Goal: Transaction & Acquisition: Purchase product/service

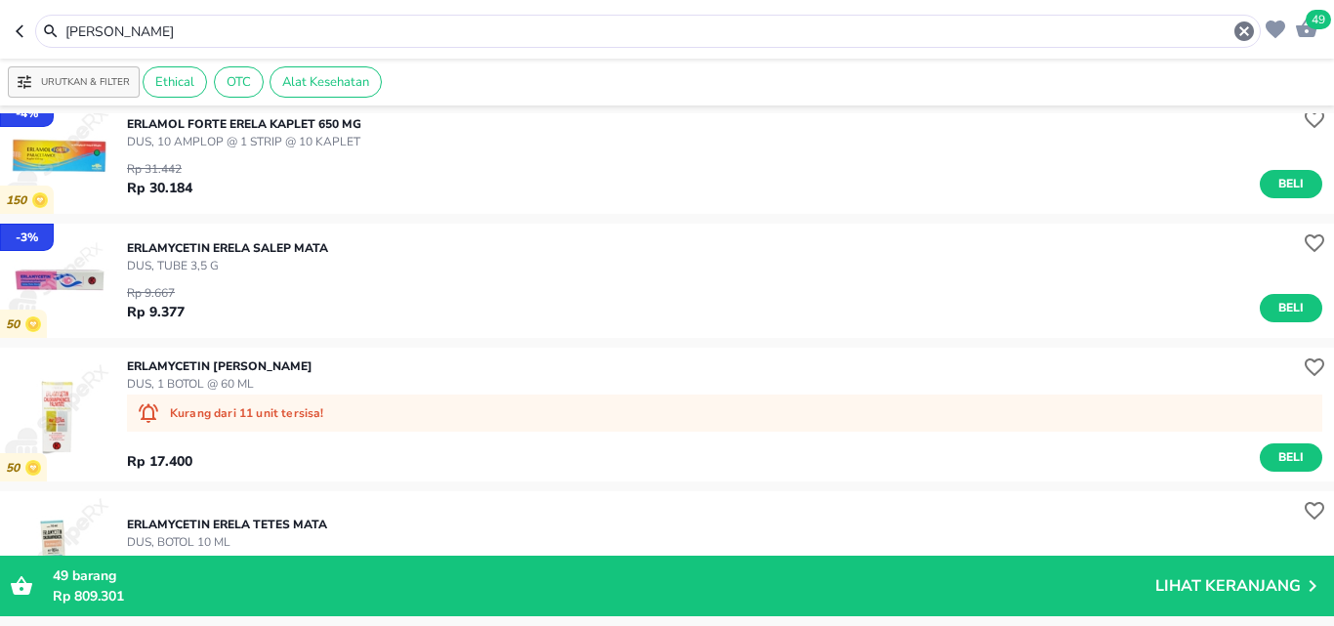
scroll to position [195, 0]
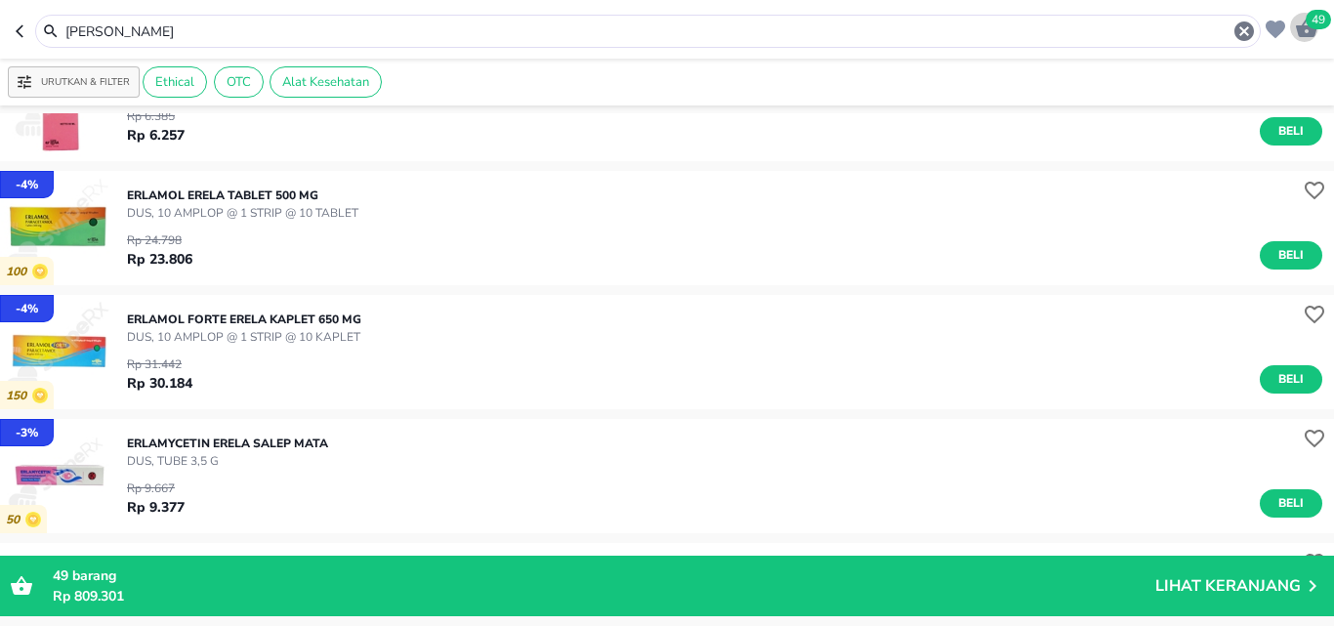
click at [1303, 32] on icon "button" at bounding box center [1306, 28] width 21 height 19
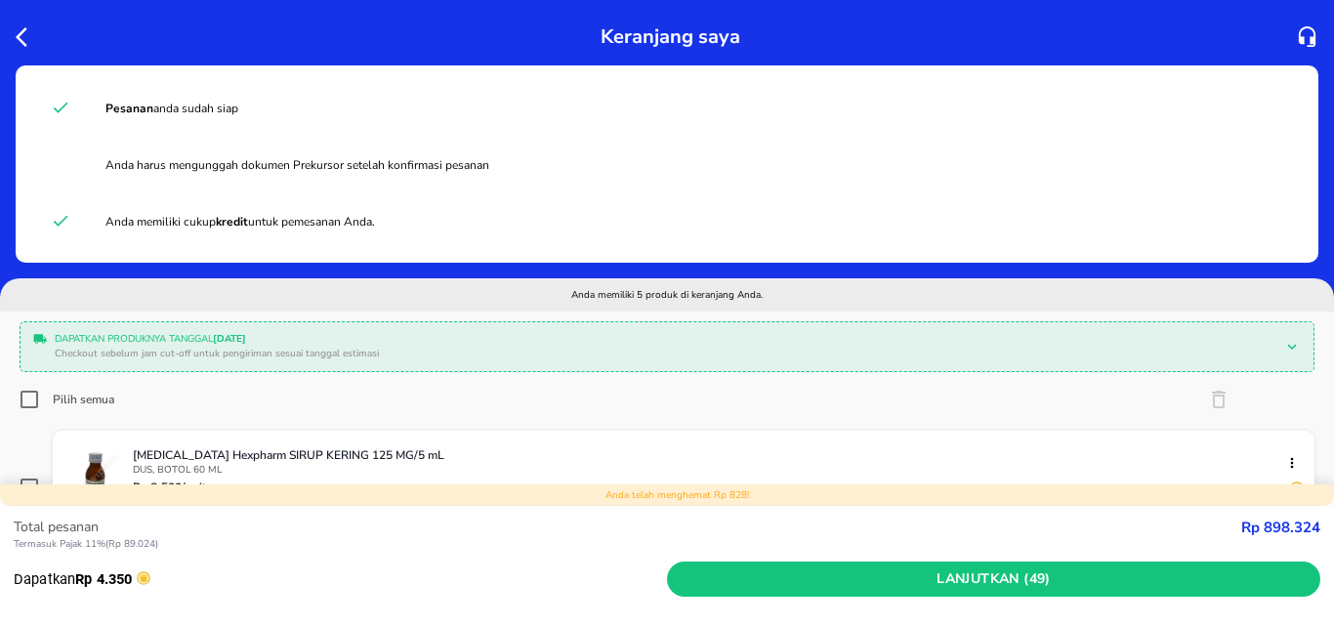
scroll to position [488, 0]
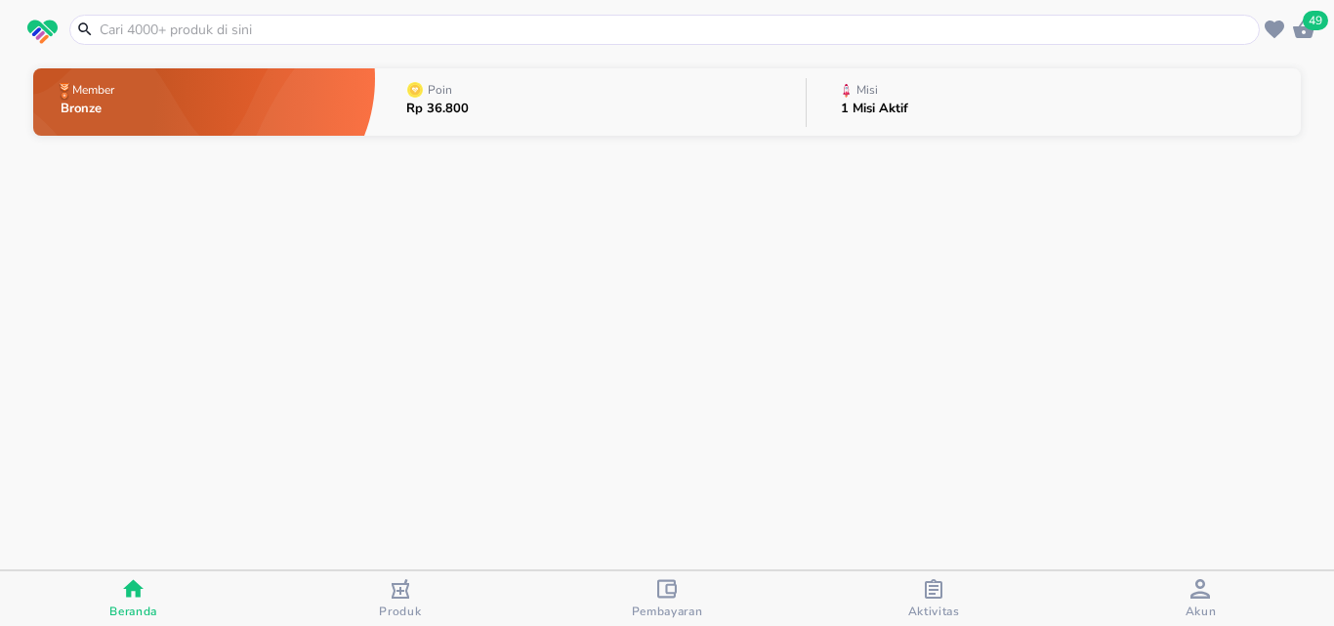
click at [1304, 31] on icon "button" at bounding box center [1303, 29] width 23 height 23
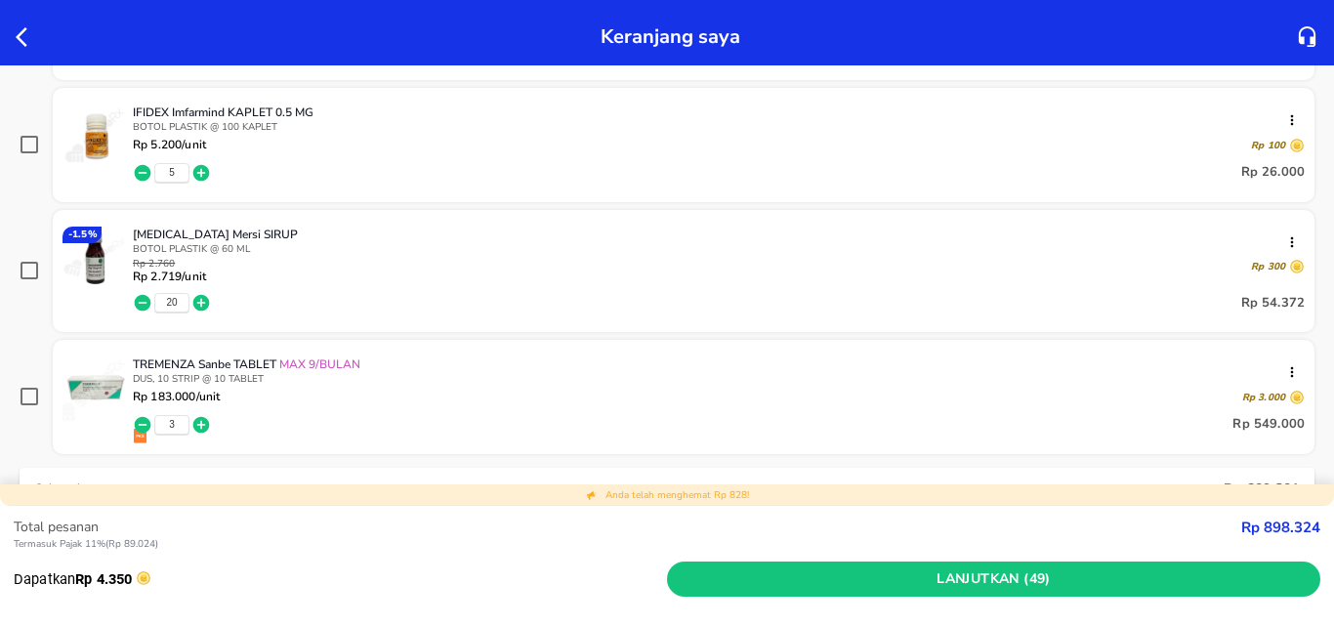
scroll to position [684, 0]
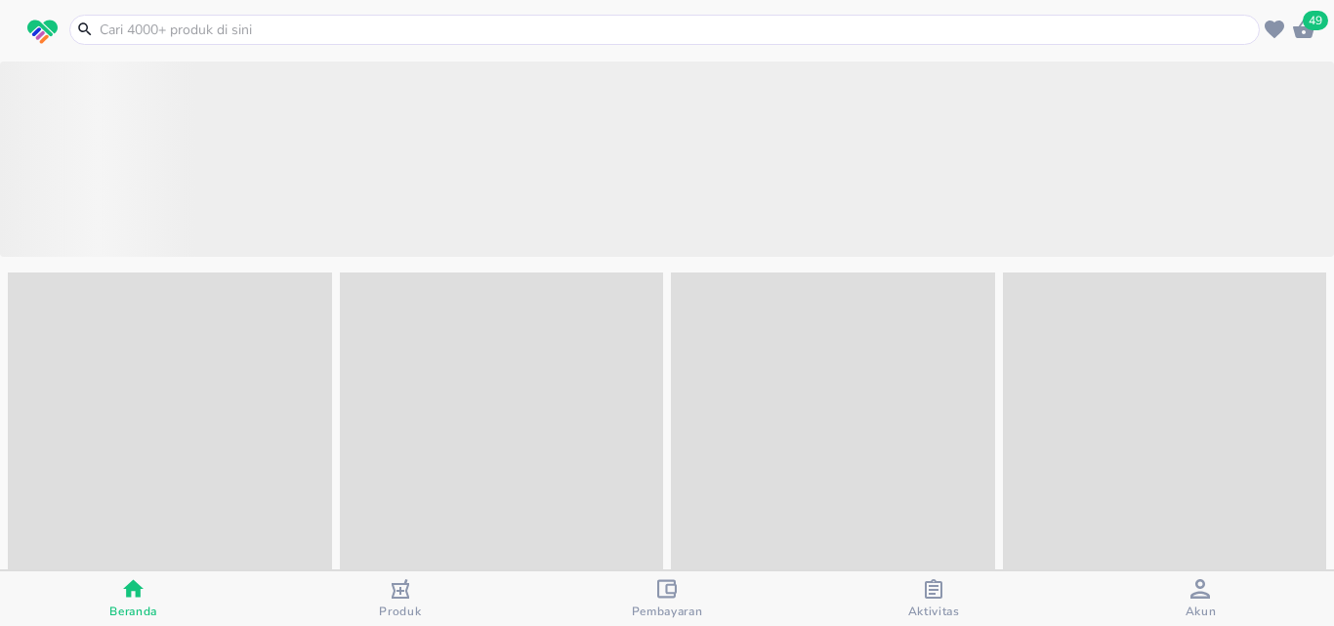
click at [409, 19] on div at bounding box center [664, 30] width 1191 height 30
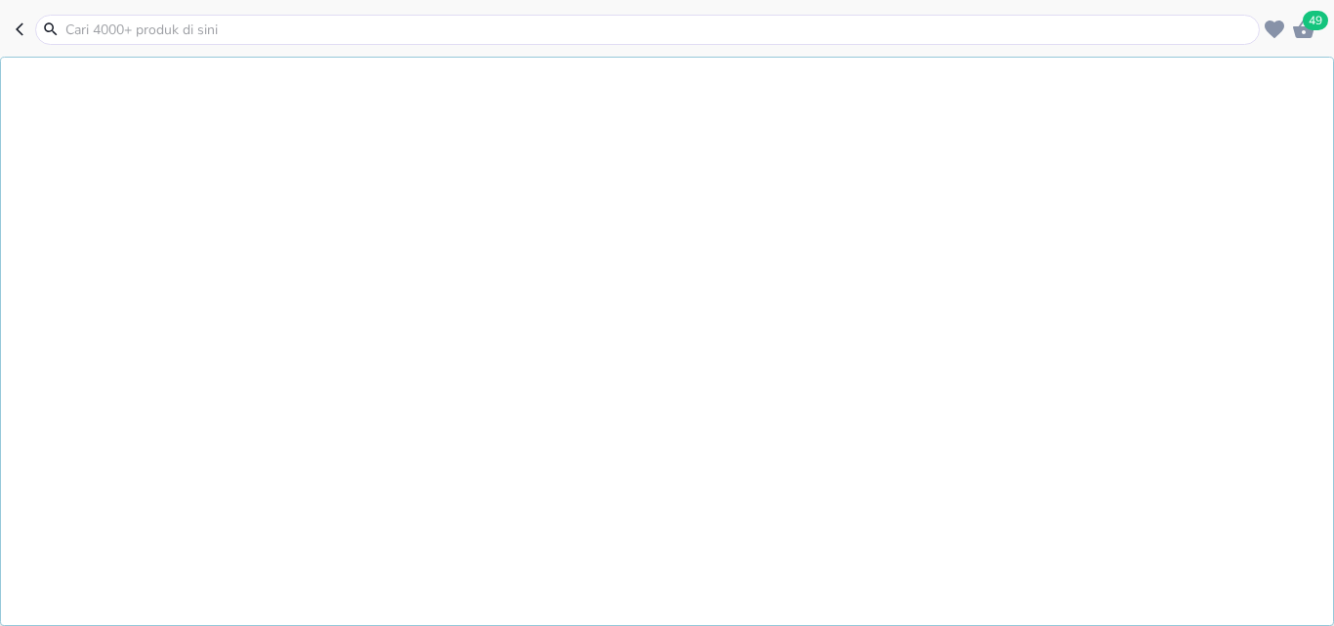
click at [409, 36] on input "text" at bounding box center [659, 30] width 1192 height 21
type input "ACETYL"
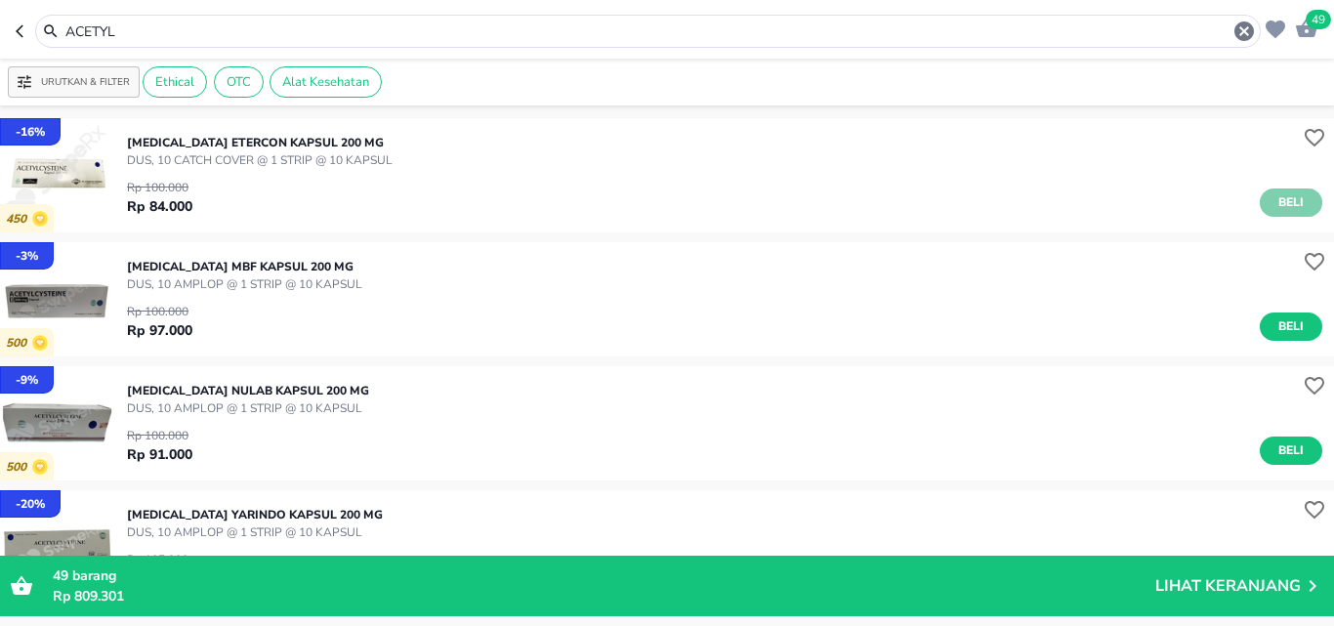
click at [1275, 203] on span "Beli" at bounding box center [1291, 202] width 33 height 21
click at [1310, 25] on span "50" at bounding box center [1318, 20] width 25 height 20
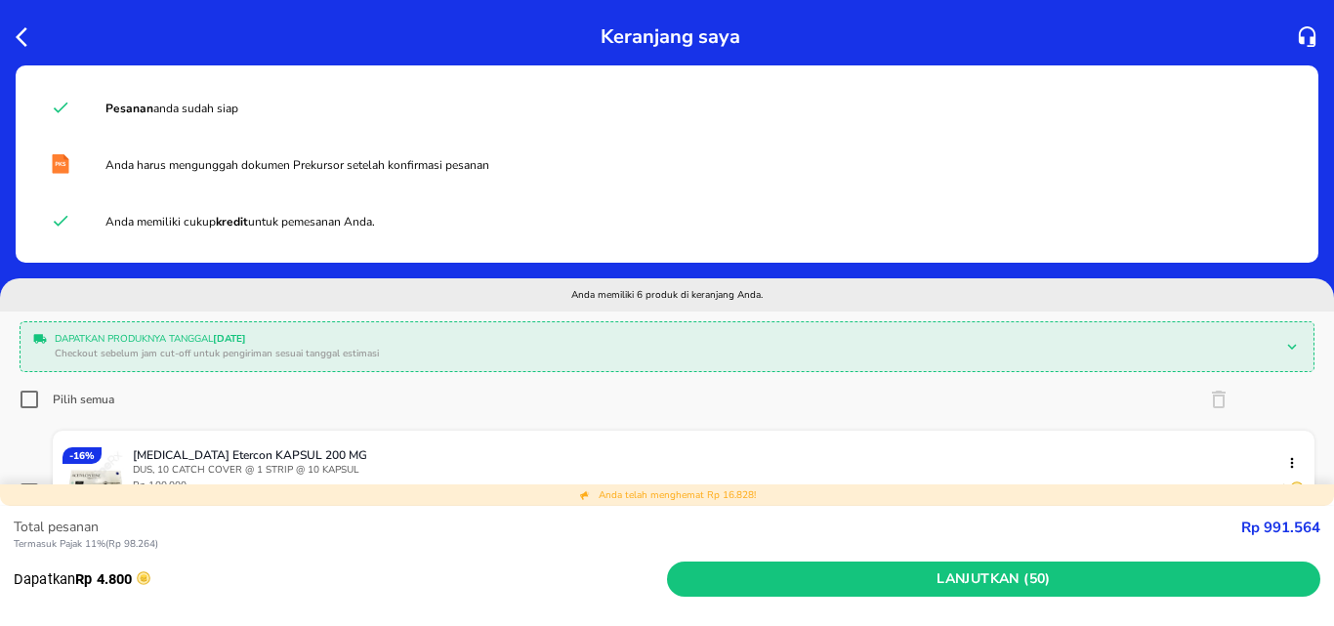
scroll to position [195, 0]
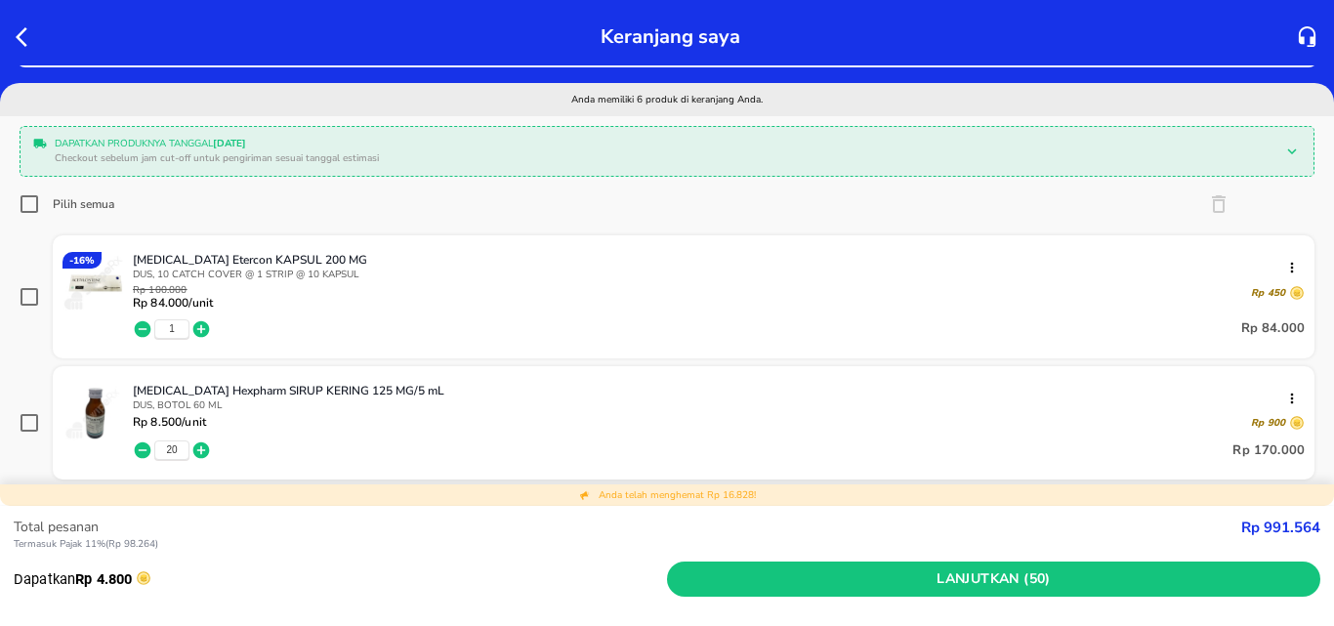
drag, startPoint x: 190, startPoint y: 326, endPoint x: 178, endPoint y: 330, distance: 12.4
click at [187, 326] on div "1" at bounding box center [172, 328] width 78 height 23
click at [178, 330] on div "1" at bounding box center [171, 329] width 35 height 20
click at [140, 329] on icon "button" at bounding box center [143, 329] width 20 height 20
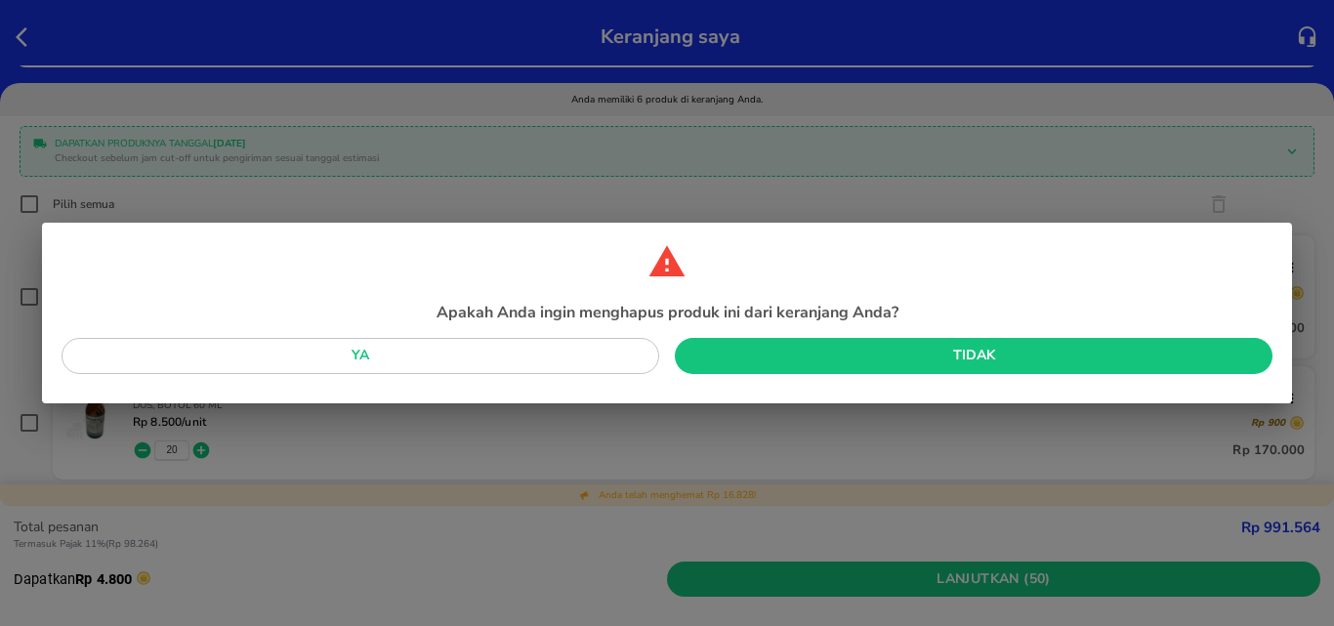
click at [504, 363] on span "Ya" at bounding box center [360, 356] width 567 height 24
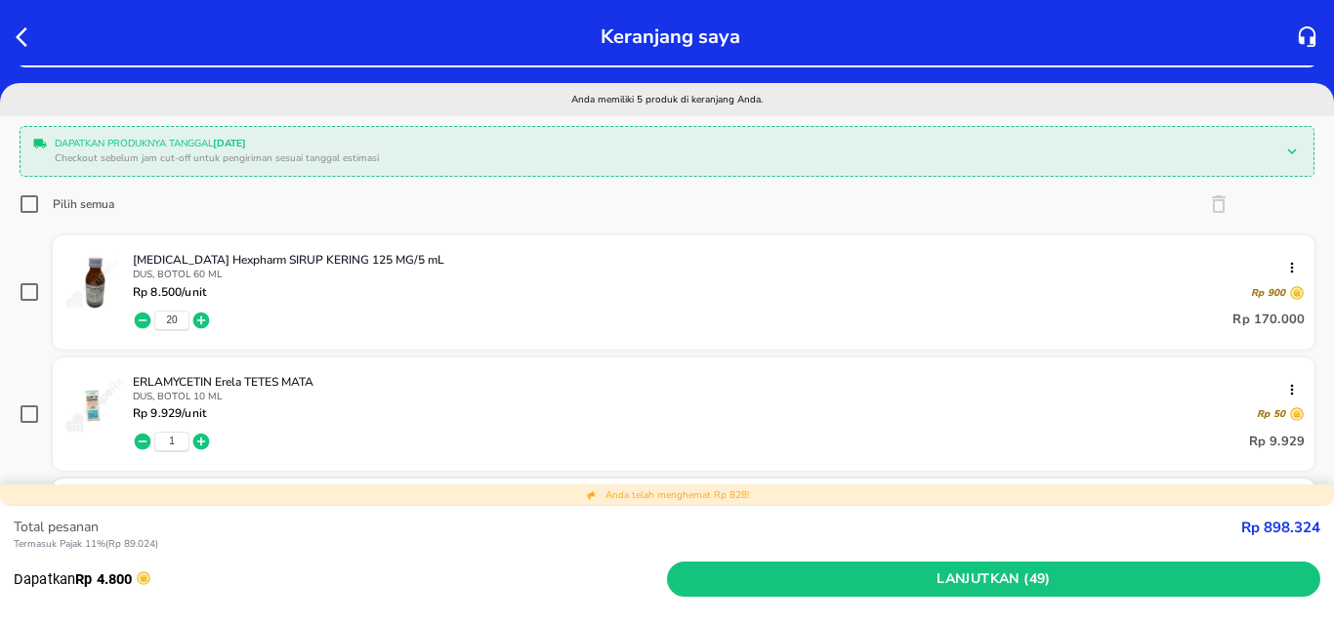
click at [317, 367] on div "ERLAMYCETIN Erela TETES MATA DUS, BOTOL 10 ML Rp 9.929 /unit Rp 50 1 Rp 9.929" at bounding box center [684, 415] width 1262 height 114
click at [142, 321] on icon "button" at bounding box center [143, 320] width 17 height 17
click at [142, 320] on icon "button" at bounding box center [143, 321] width 20 height 20
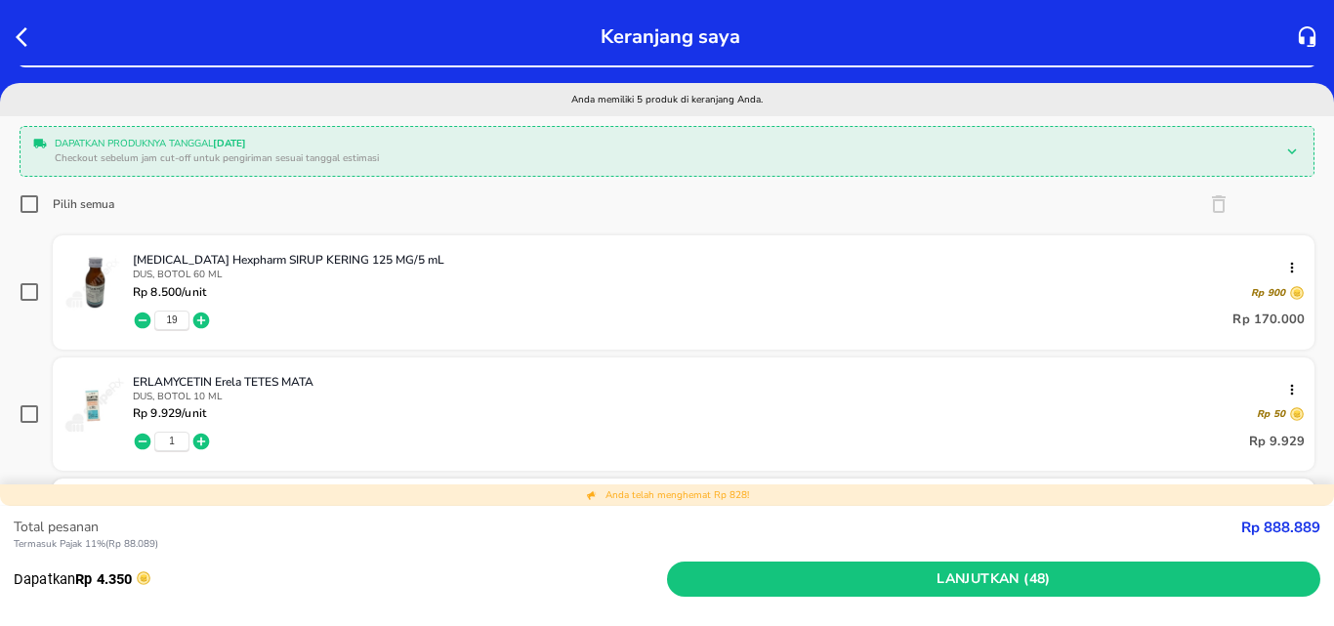
click at [142, 320] on icon "button" at bounding box center [143, 321] width 20 height 20
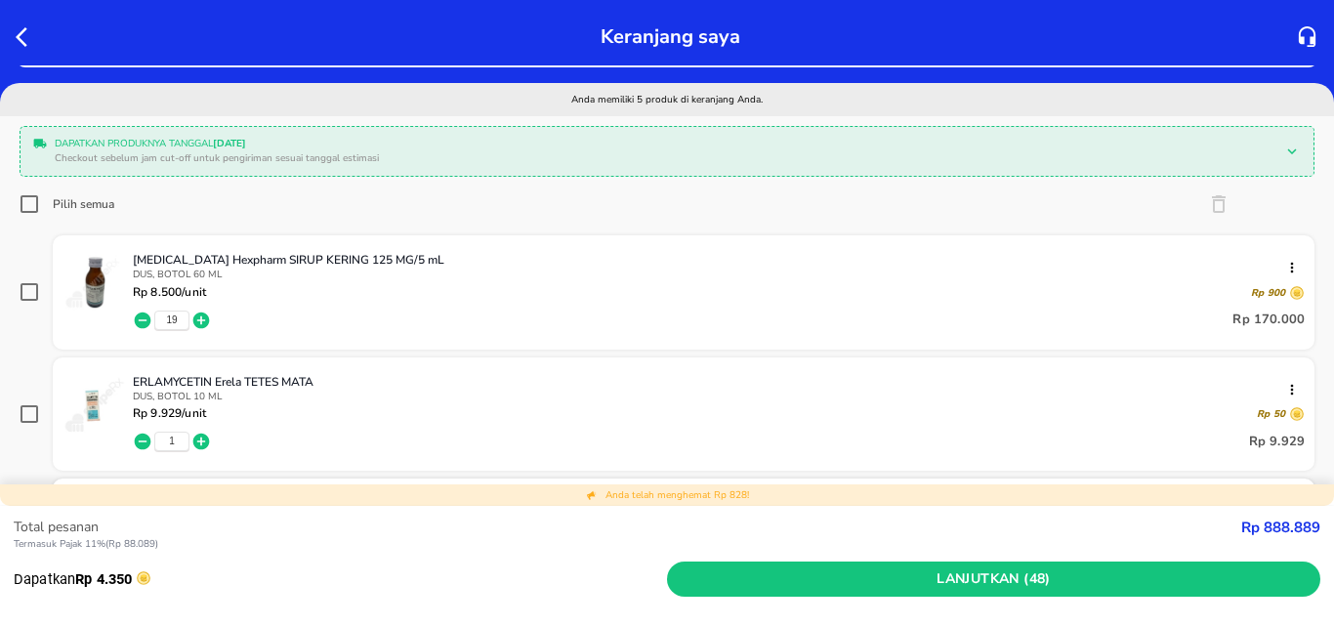
click at [142, 320] on icon "button" at bounding box center [143, 321] width 20 height 20
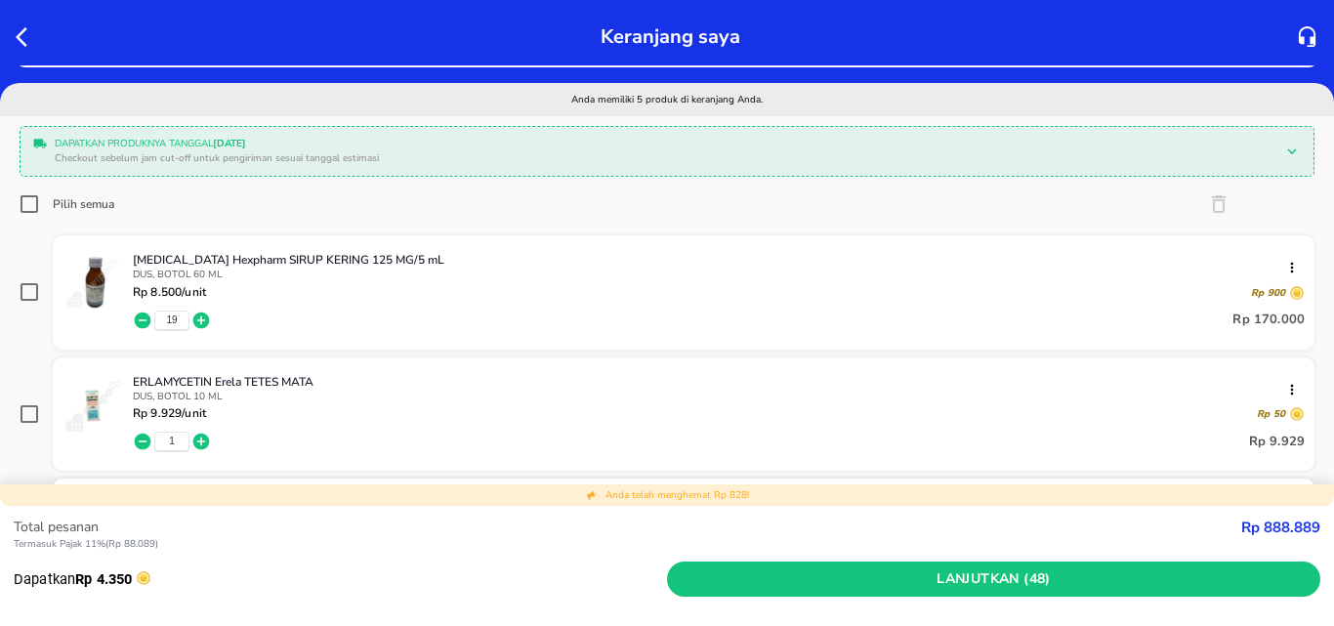
click at [142, 320] on icon "button" at bounding box center [143, 321] width 20 height 20
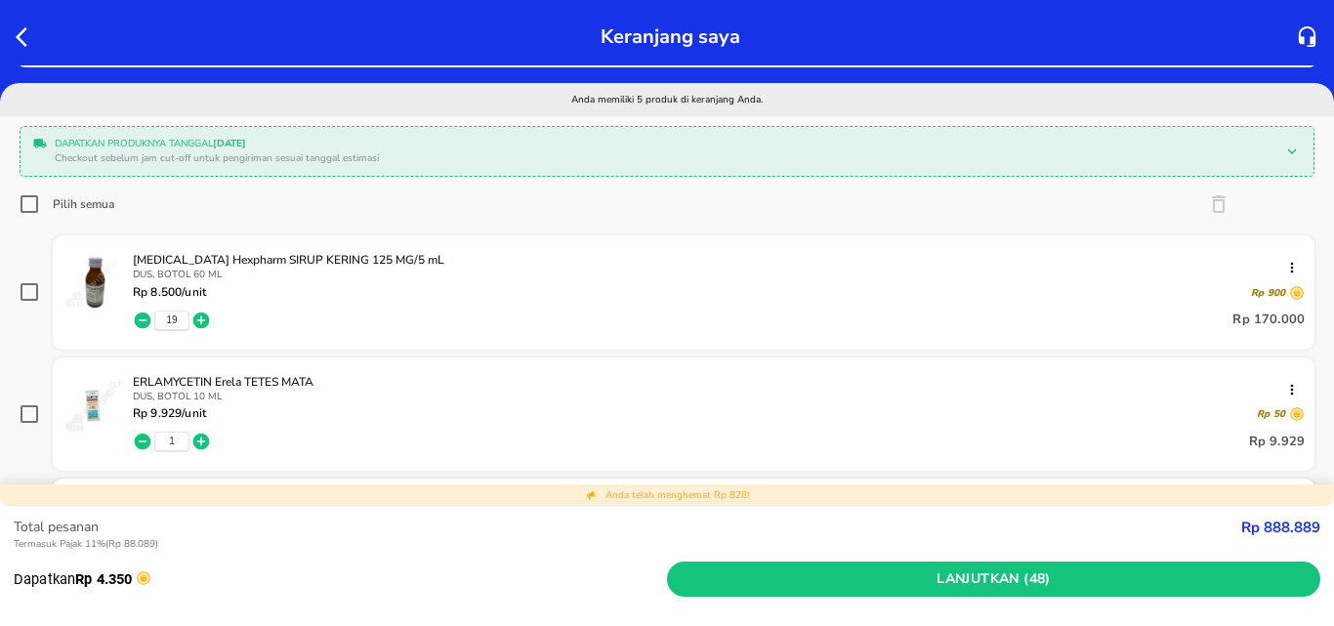
click at [142, 320] on icon "button" at bounding box center [143, 321] width 20 height 20
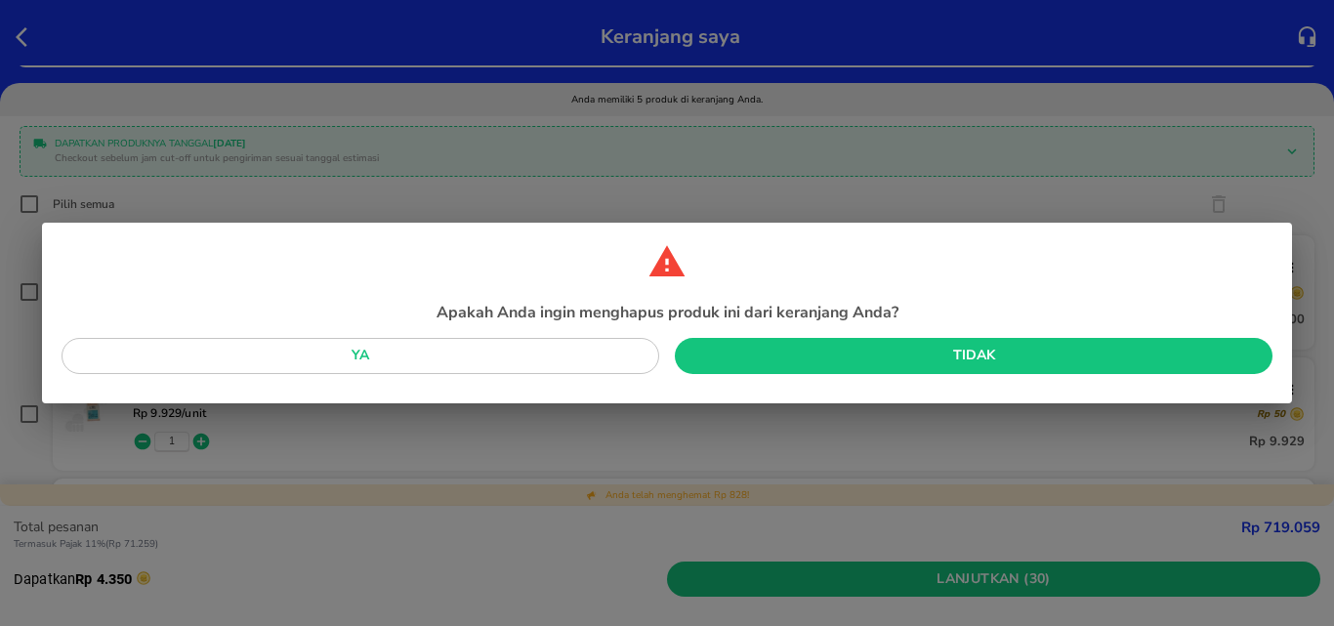
click at [576, 348] on span "Ya" at bounding box center [360, 356] width 567 height 24
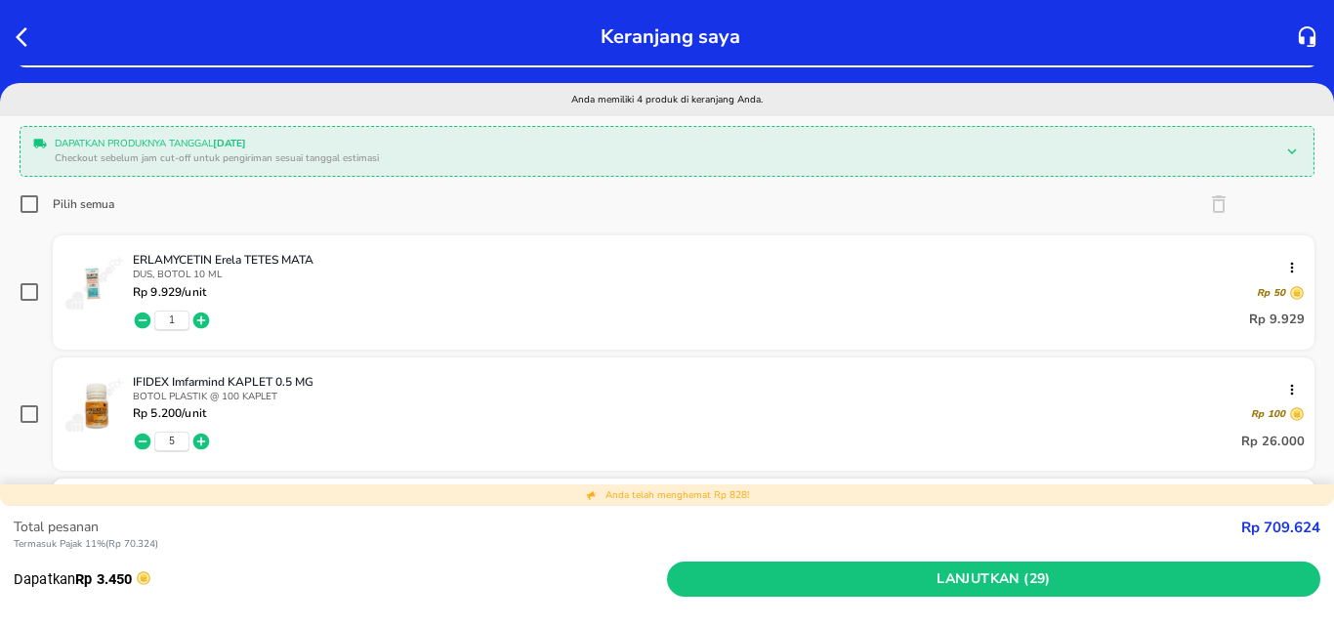
click at [142, 319] on icon "button" at bounding box center [143, 321] width 20 height 20
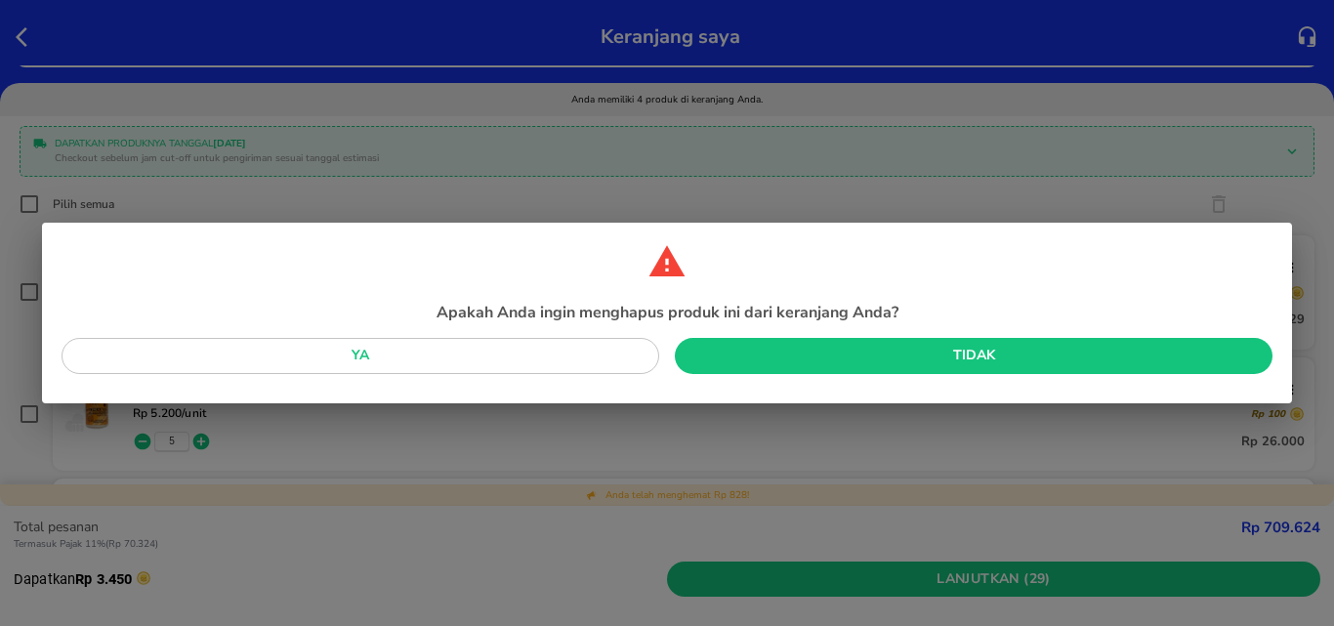
click at [549, 350] on span "Ya" at bounding box center [360, 356] width 567 height 24
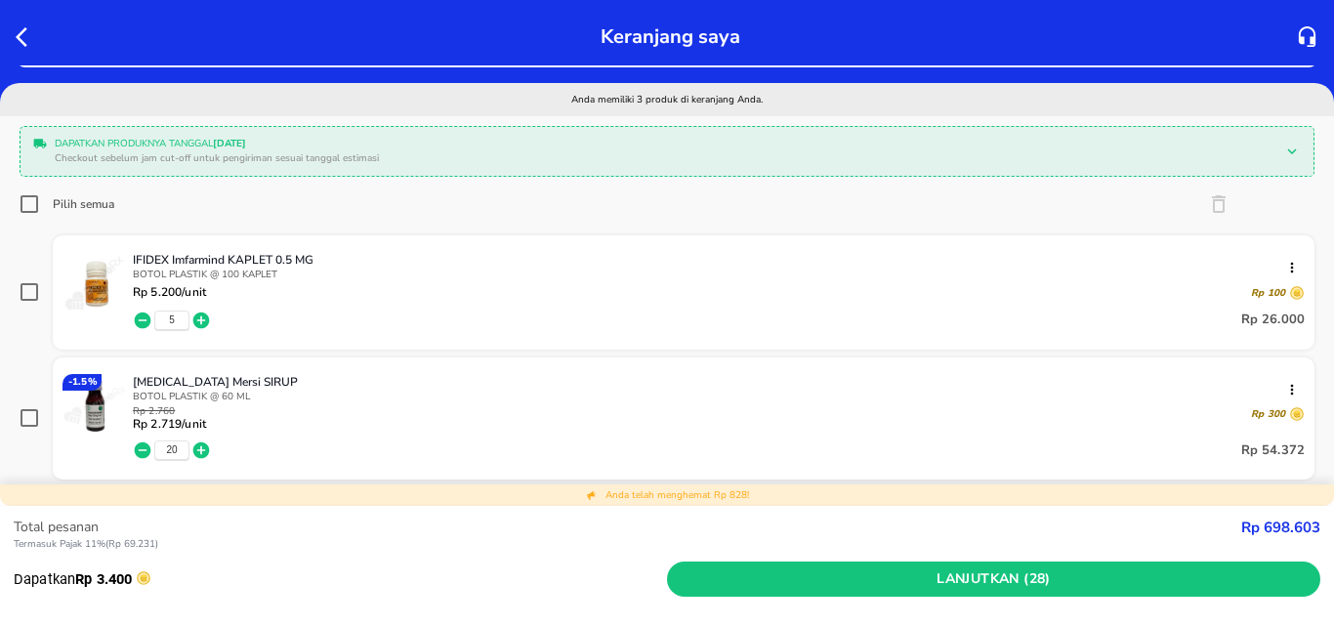
scroll to position [293, 0]
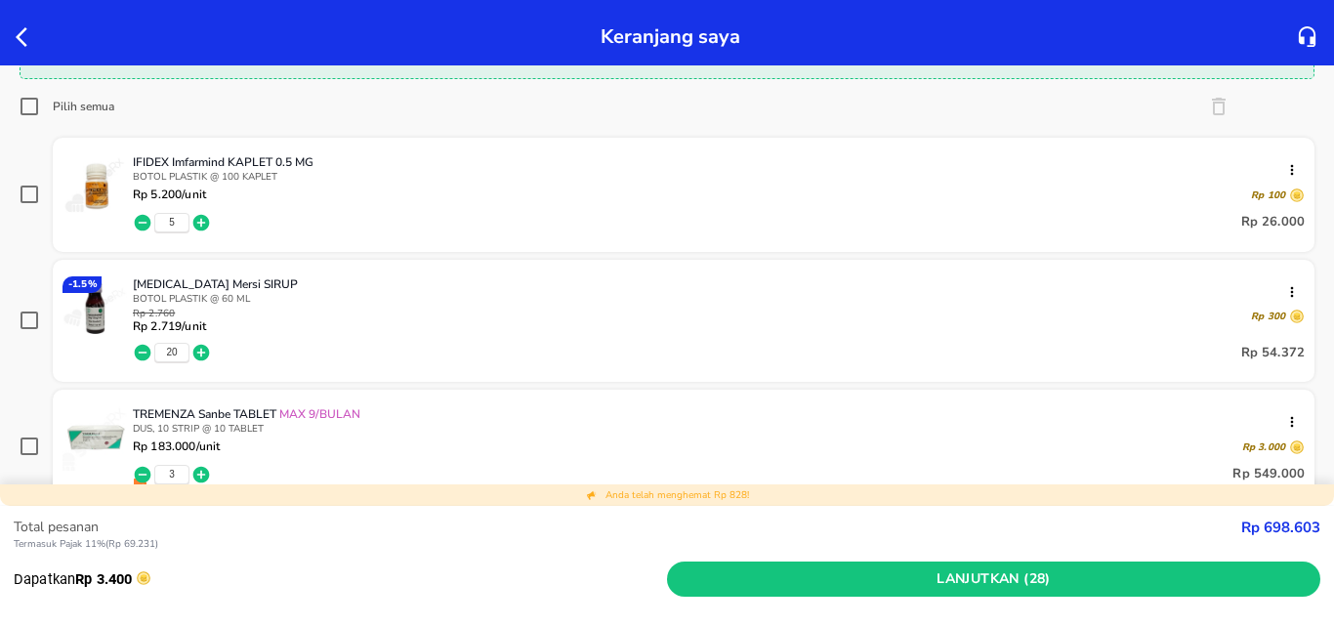
click at [178, 349] on div "20" at bounding box center [171, 353] width 35 height 20
click at [179, 354] on div "20" at bounding box center [171, 353] width 35 height 20
click at [175, 354] on span "20" at bounding box center [171, 353] width 11 height 14
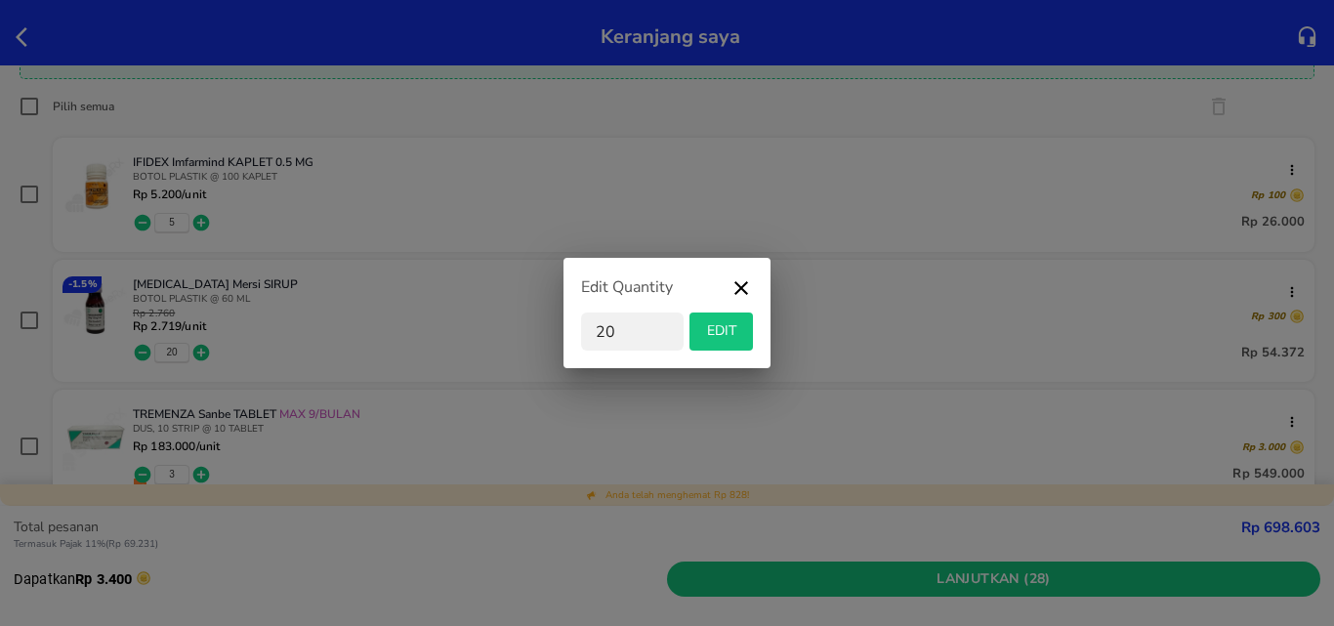
click at [618, 335] on input "20" at bounding box center [632, 332] width 103 height 38
click at [744, 281] on icon "button" at bounding box center [741, 293] width 23 height 35
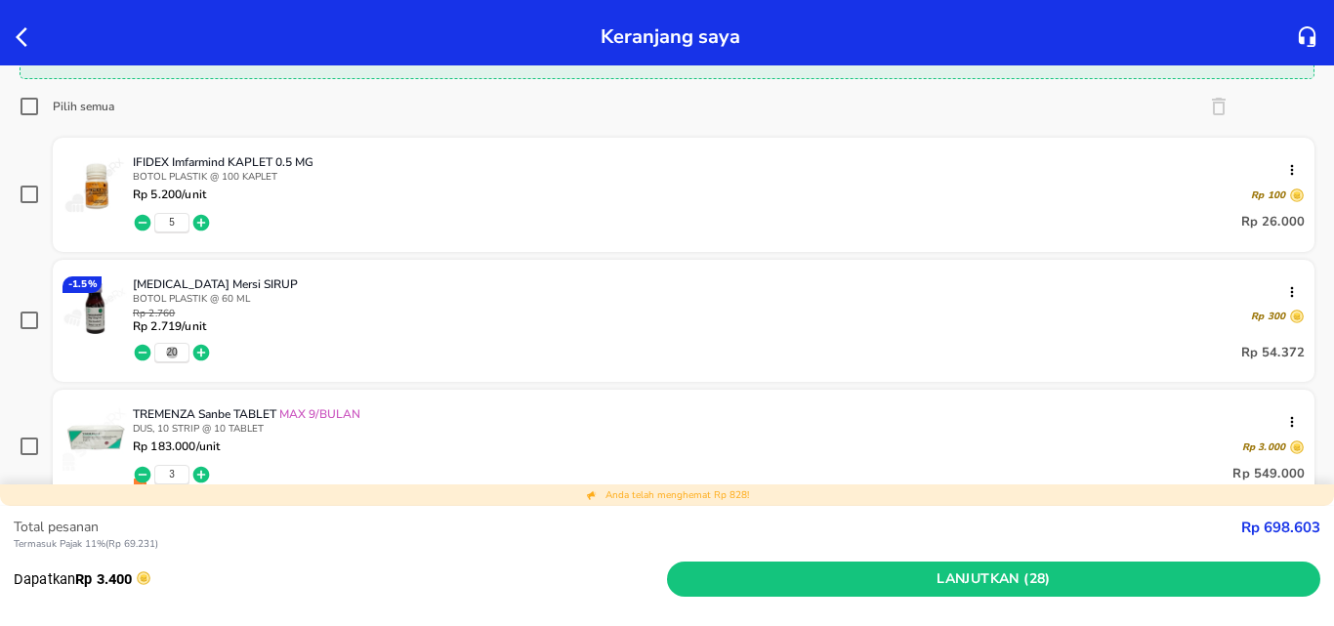
click at [171, 348] on span "20" at bounding box center [171, 353] width 11 height 14
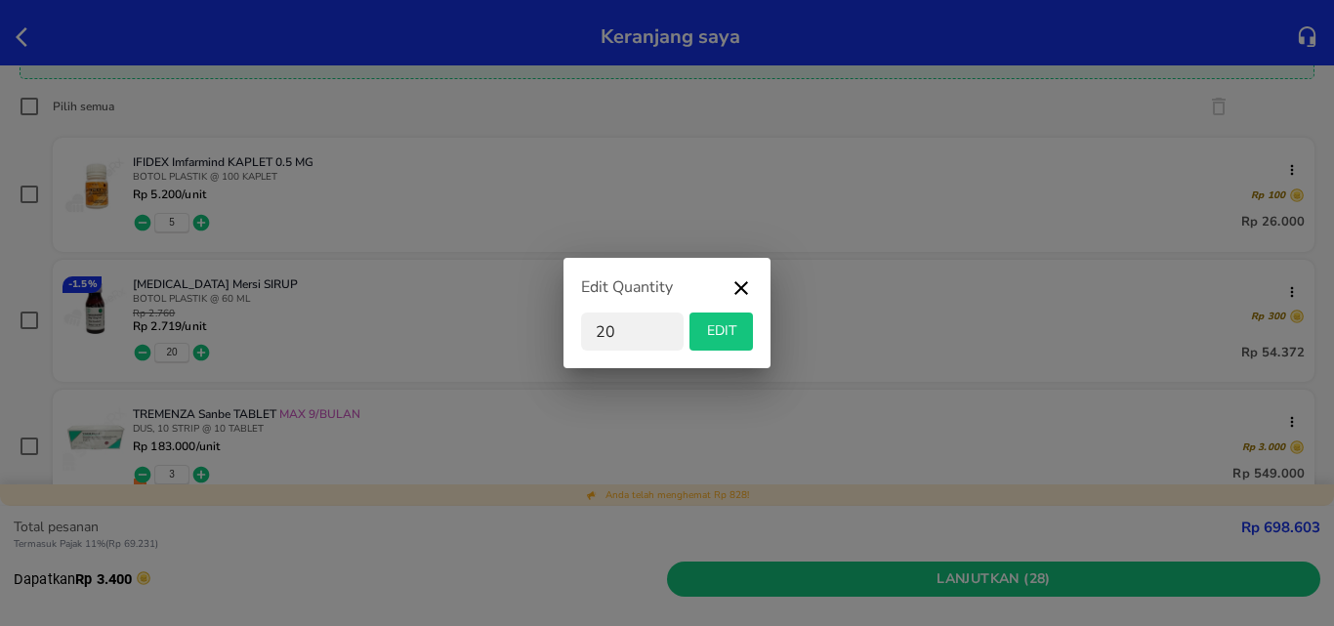
click at [607, 334] on input "20" at bounding box center [632, 332] width 103 height 38
type input "10"
click at [731, 287] on icon "button" at bounding box center [741, 293] width 23 height 35
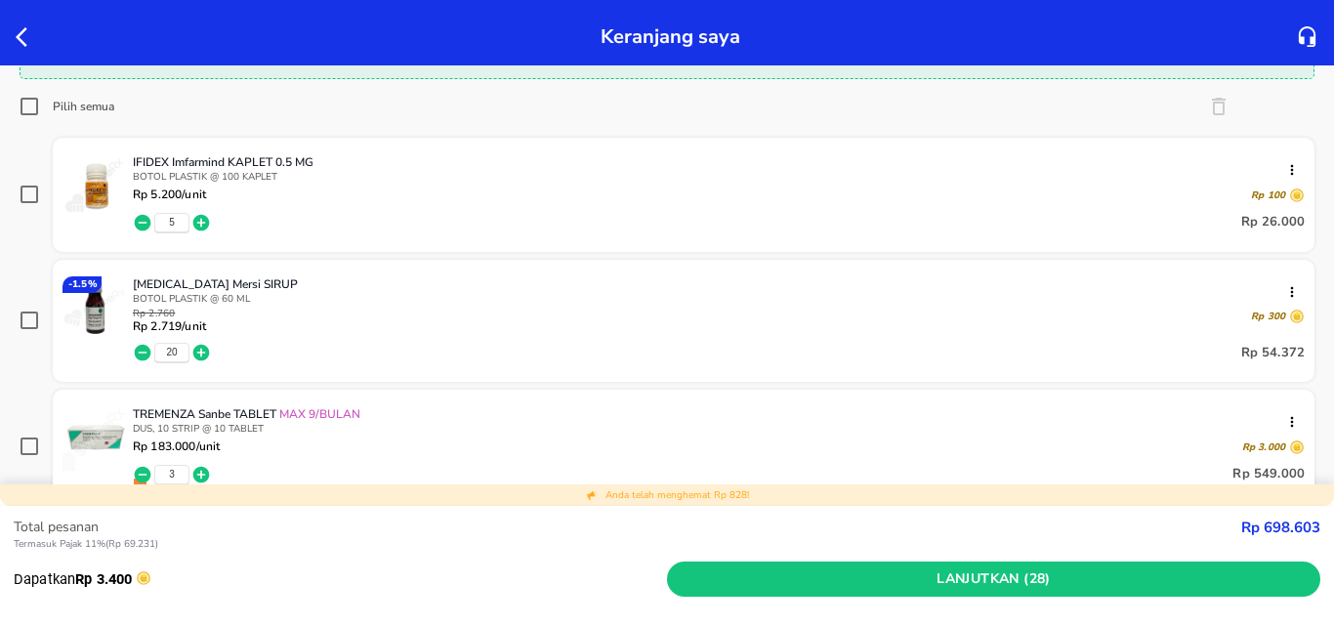
click at [29, 105] on input "Pilih semua" at bounding box center [30, 107] width 20 height 20
checkbox input "true"
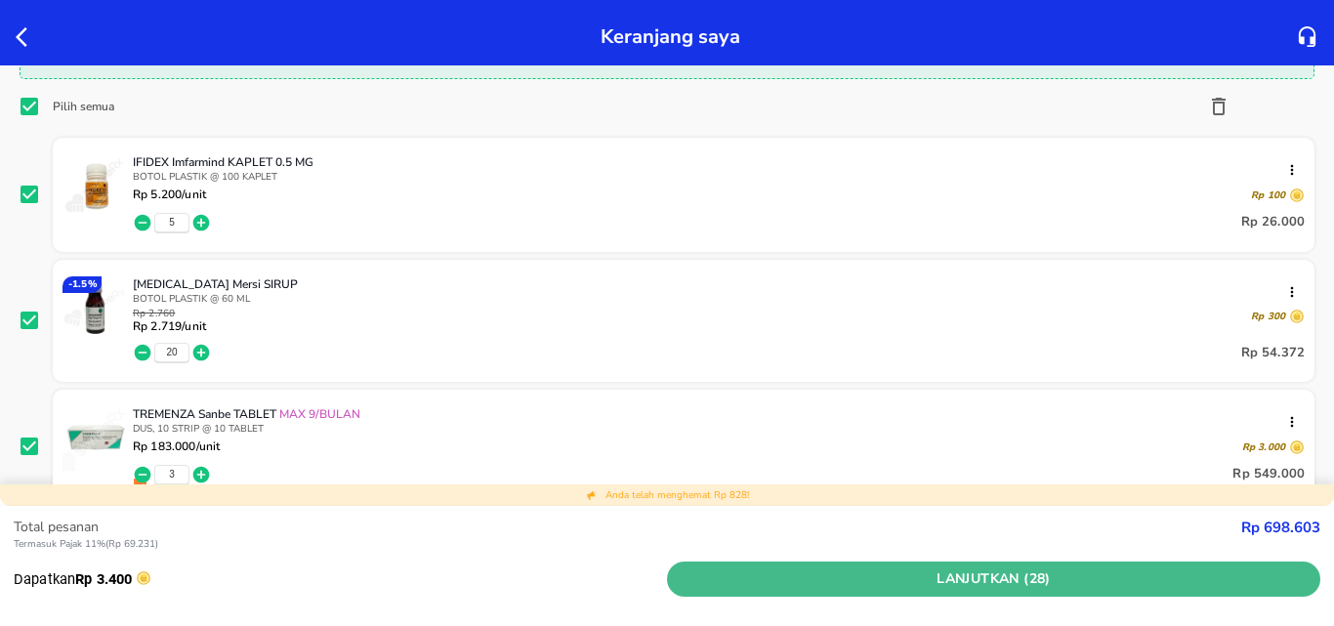
click at [869, 582] on span "Lanjutkan (28)" at bounding box center [994, 580] width 638 height 24
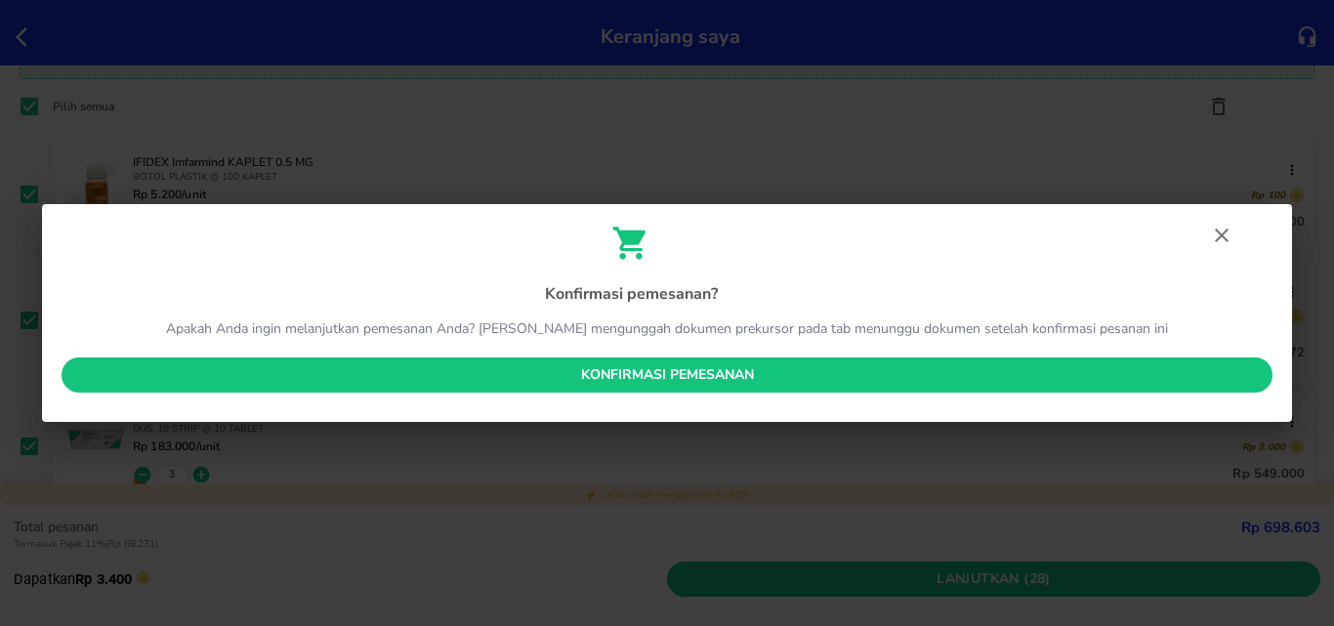
click at [831, 383] on span "Konfirmasi pemesanan" at bounding box center [667, 375] width 1180 height 24
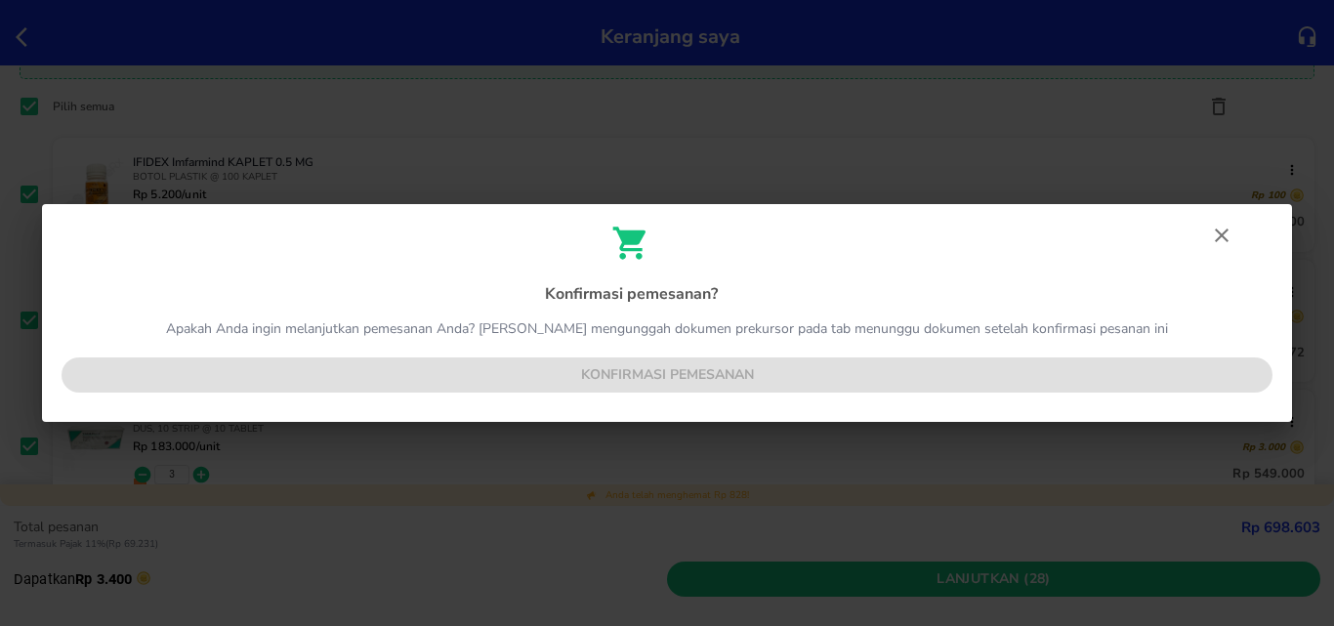
click at [808, 376] on div "Konfirmasi pemesanan ? Apakah Anda ingin melanjutkan pemesanan Anda? Dan harap …" at bounding box center [667, 313] width 1250 height 219
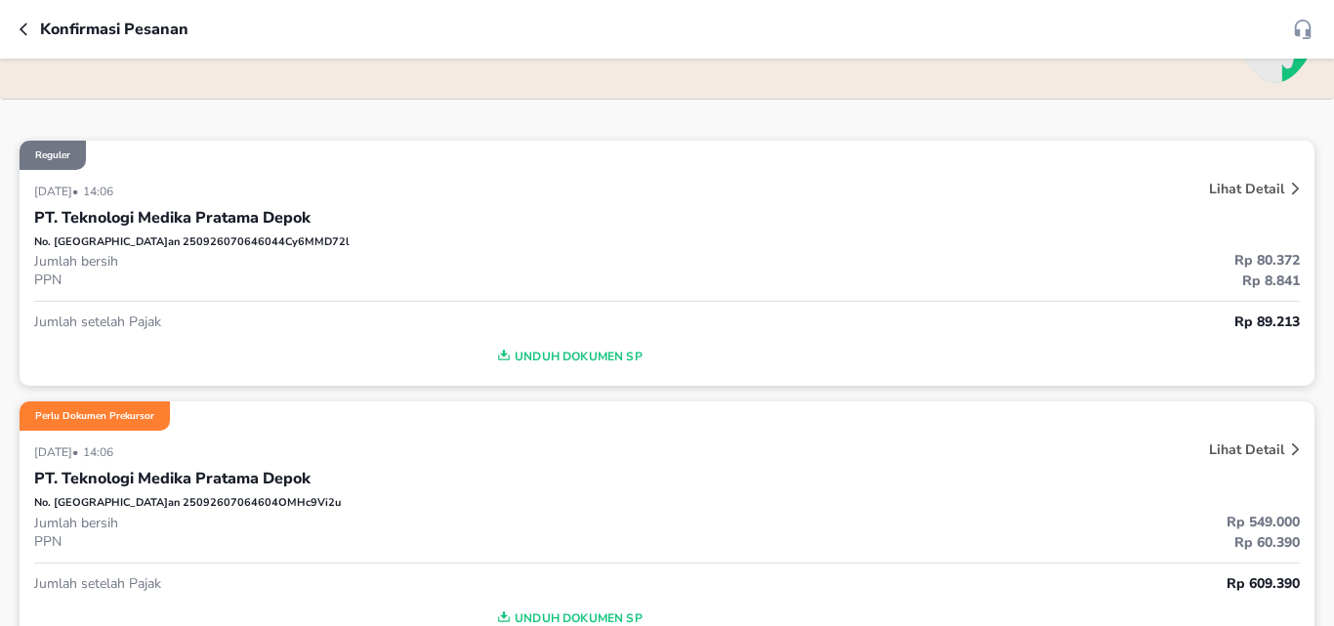
scroll to position [293, 0]
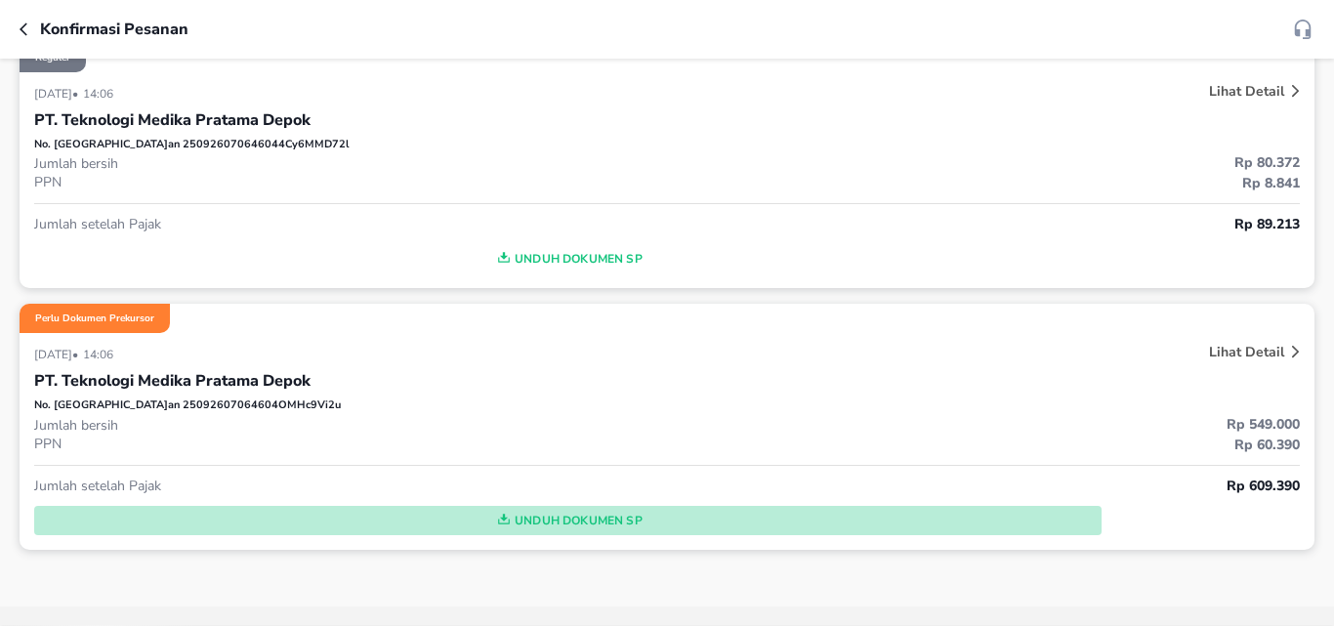
click at [555, 523] on span "Unduh Dokumen SP" at bounding box center [568, 520] width 1052 height 25
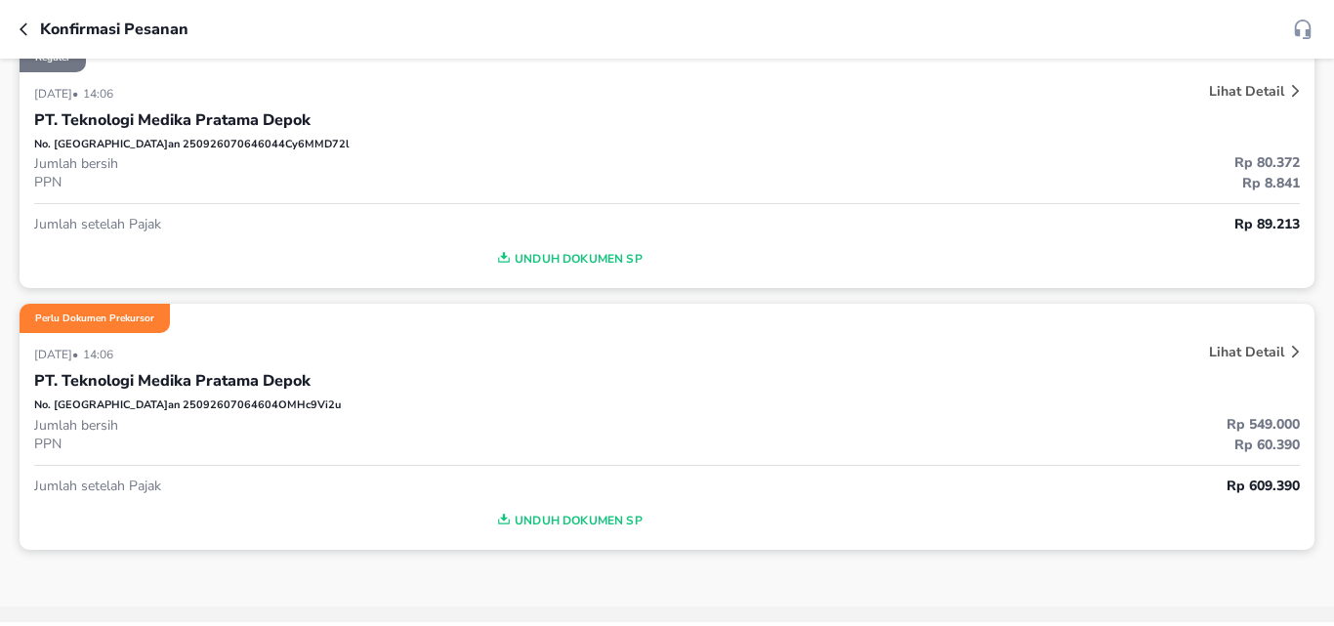
click at [605, 260] on span "Unduh Dokumen SP" at bounding box center [568, 258] width 1052 height 25
click at [232, 133] on div "PT. Teknologi Medika Pratama Depok" at bounding box center [667, 120] width 1266 height 33
click at [1215, 348] on p "Lihat Detail" at bounding box center [1246, 352] width 75 height 19
drag, startPoint x: 1215, startPoint y: 348, endPoint x: 33, endPoint y: 90, distance: 1209.8
click at [99, 396] on div at bounding box center [667, 313] width 1334 height 626
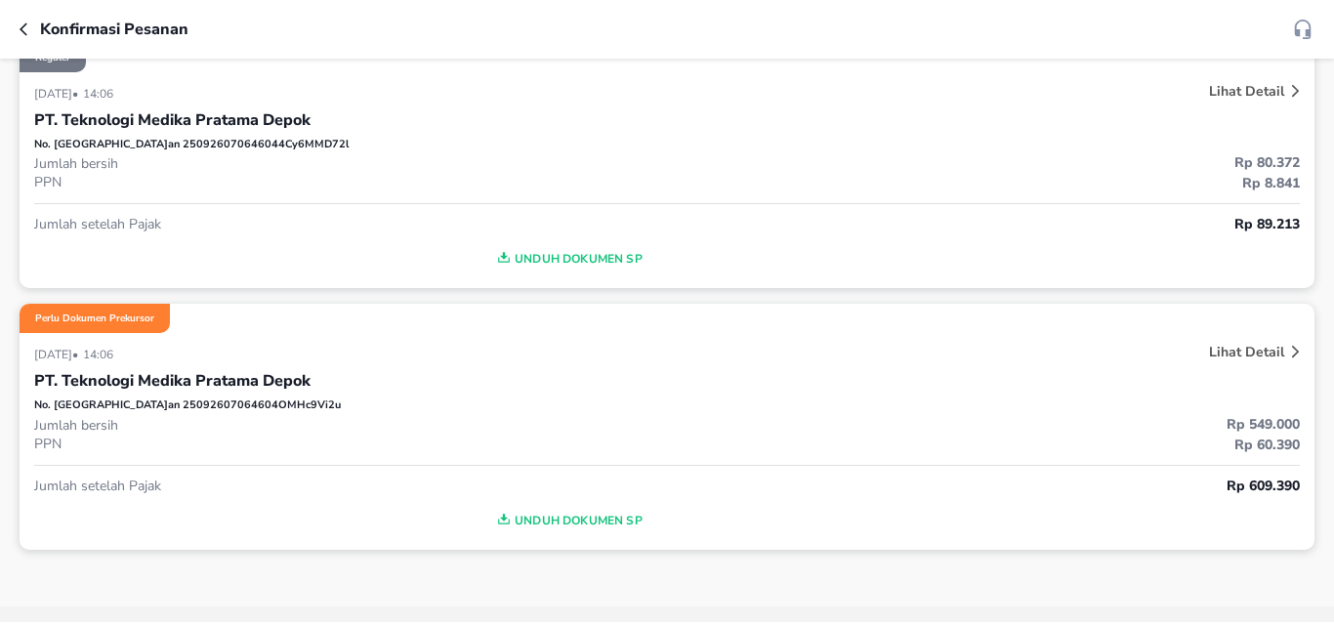
click at [99, 387] on div at bounding box center [667, 313] width 1334 height 626
click at [91, 305] on div at bounding box center [667, 313] width 1334 height 626
click at [91, 316] on div at bounding box center [667, 313] width 1334 height 626
click at [87, 311] on div at bounding box center [667, 313] width 1334 height 626
click at [86, 310] on div at bounding box center [667, 313] width 1334 height 626
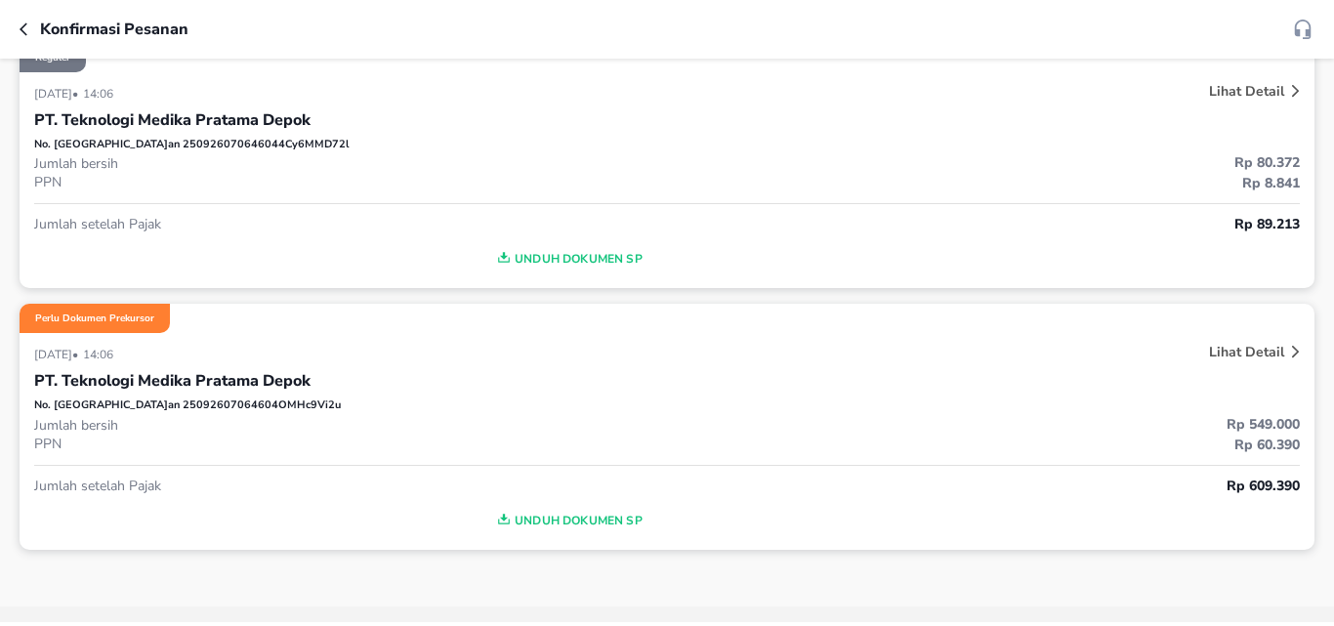
click at [27, 33] on div at bounding box center [667, 313] width 1334 height 626
click at [20, 27] on div at bounding box center [667, 313] width 1334 height 626
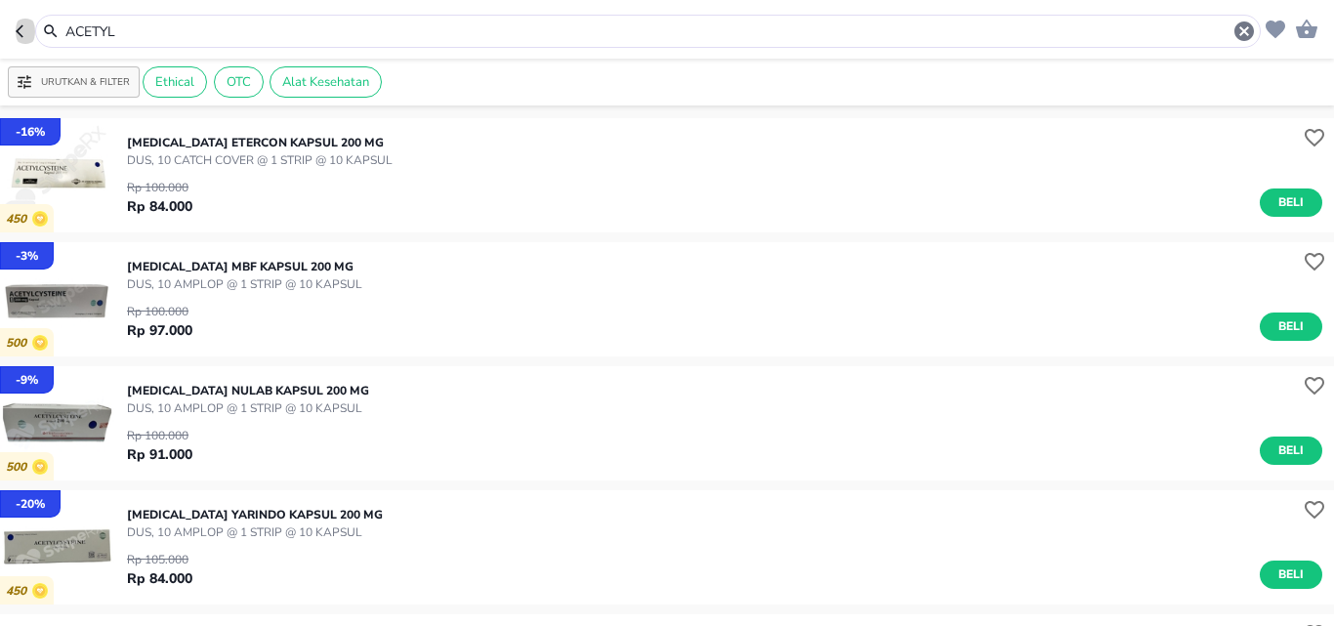
click at [17, 36] on icon "button" at bounding box center [24, 31] width 16 height 16
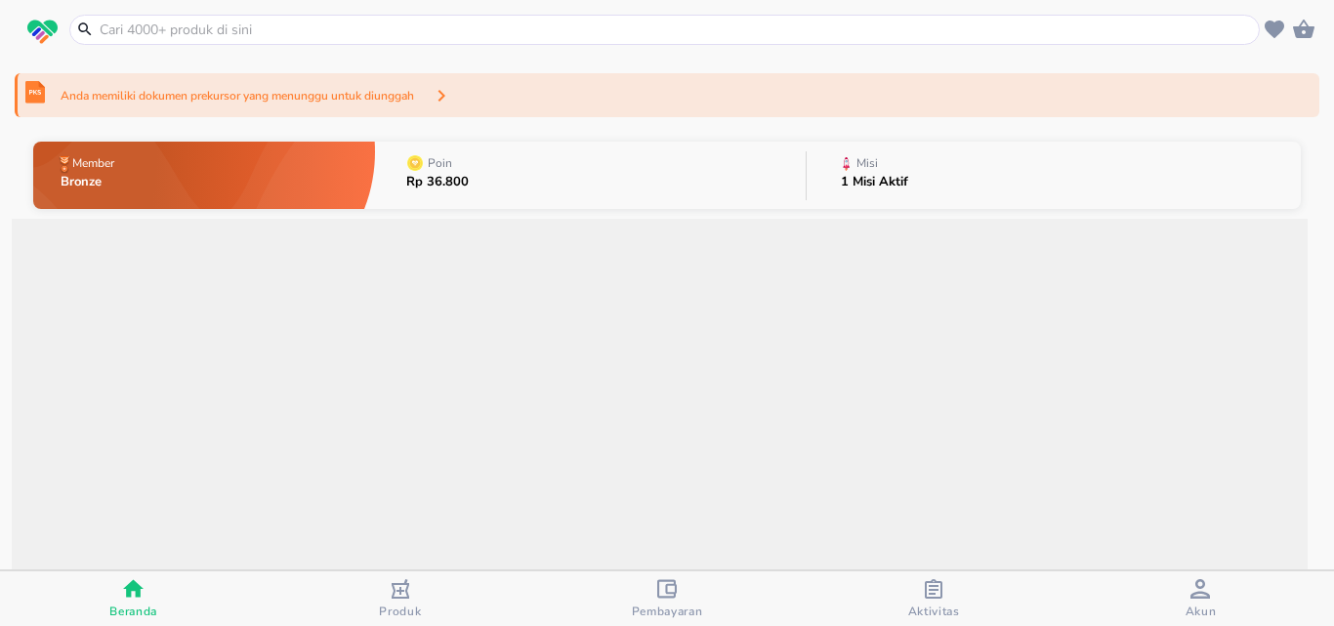
click at [920, 607] on span "Aktivitas" at bounding box center [935, 612] width 52 height 16
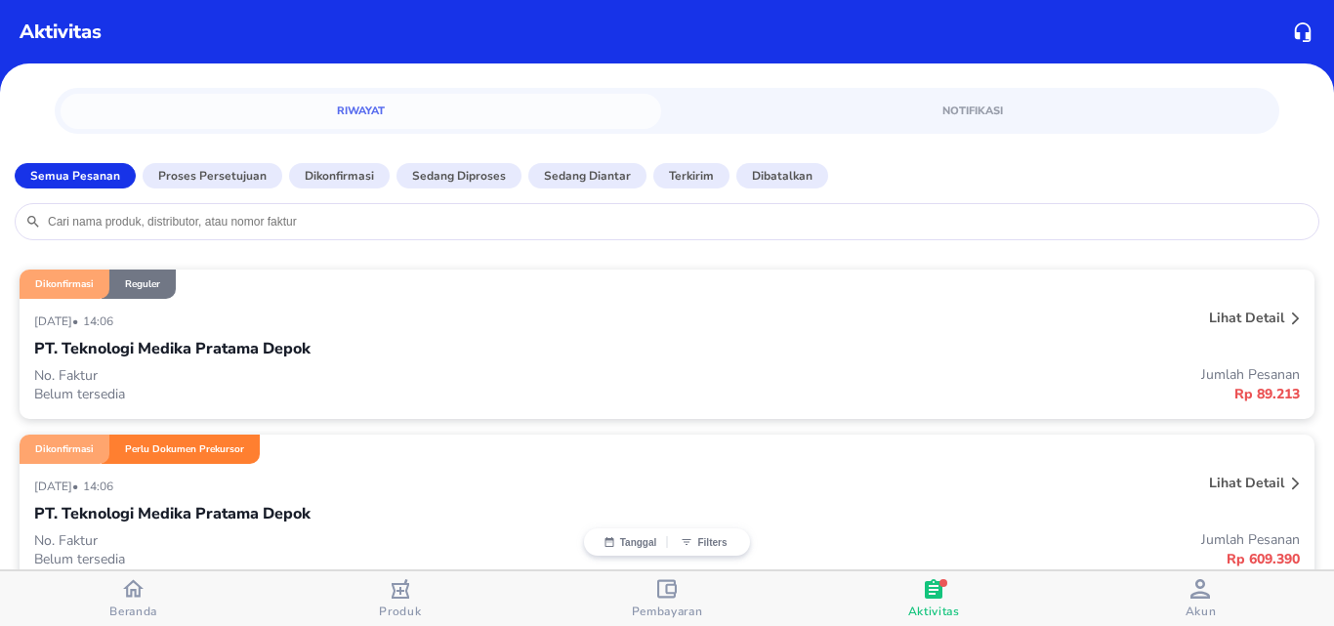
click at [193, 448] on p "Perlu Dokumen Prekursor" at bounding box center [184, 450] width 119 height 14
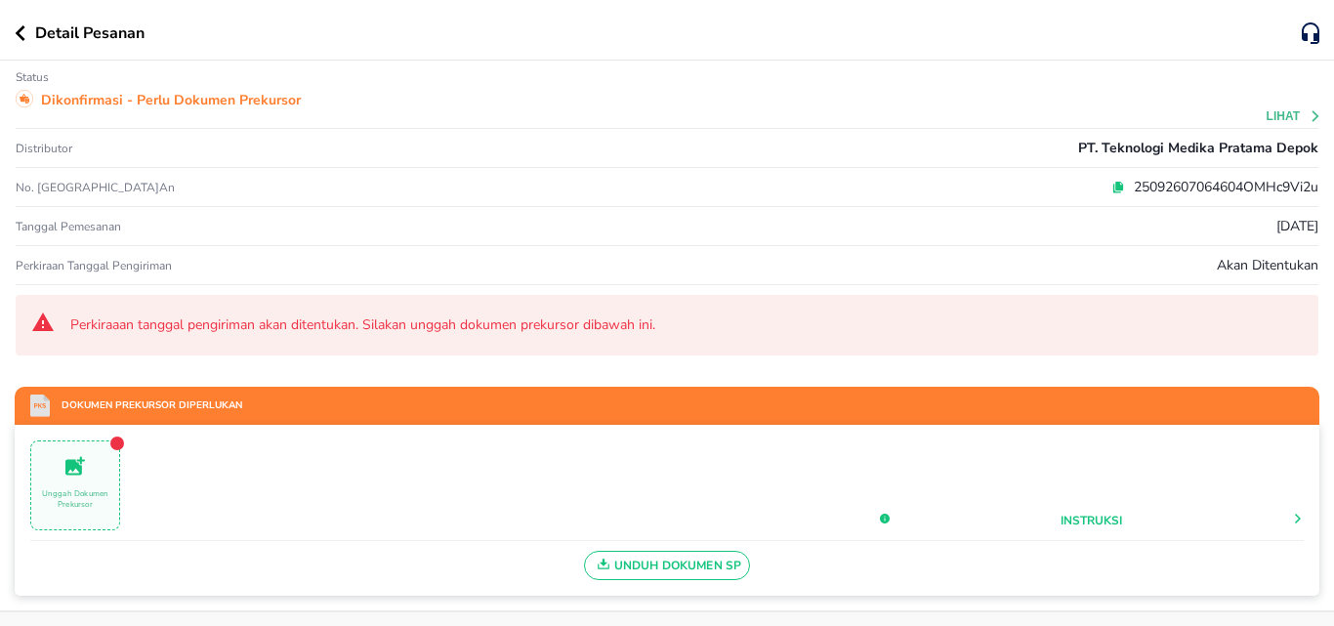
click at [73, 472] on icon at bounding box center [74, 465] width 23 height 23
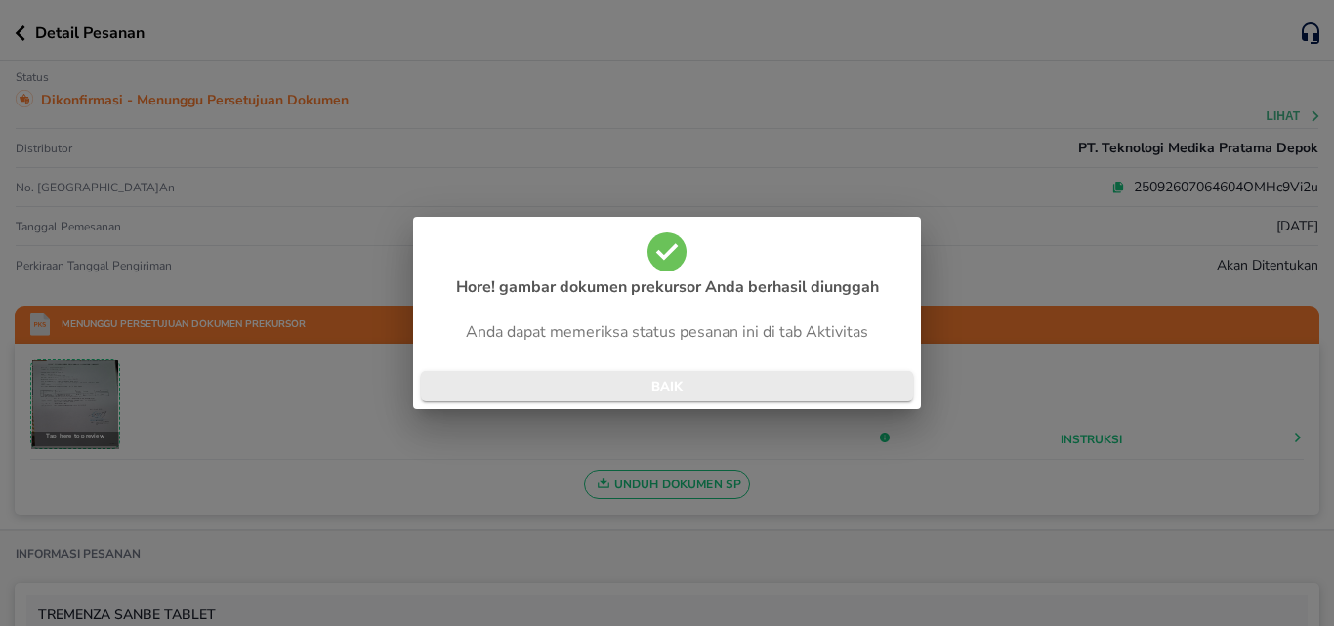
click at [574, 383] on span "BAIK" at bounding box center [667, 387] width 461 height 22
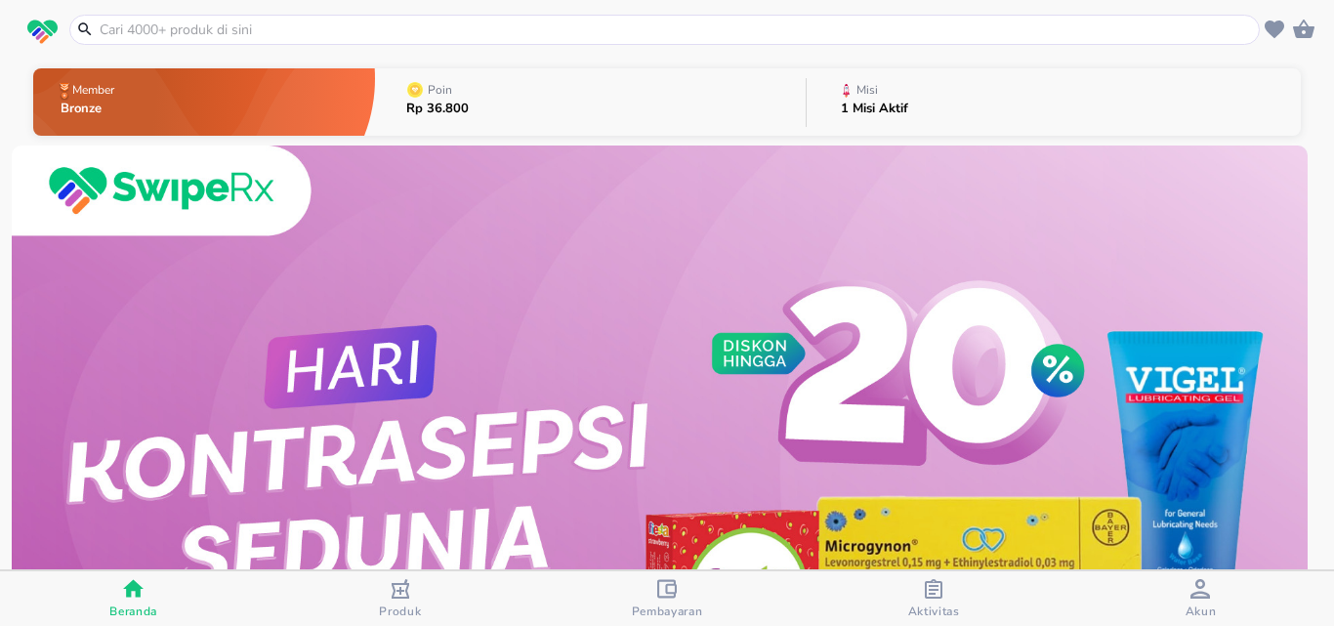
click at [930, 587] on icon "button" at bounding box center [934, 589] width 20 height 20
